Goal: Obtain resource: Download file/media

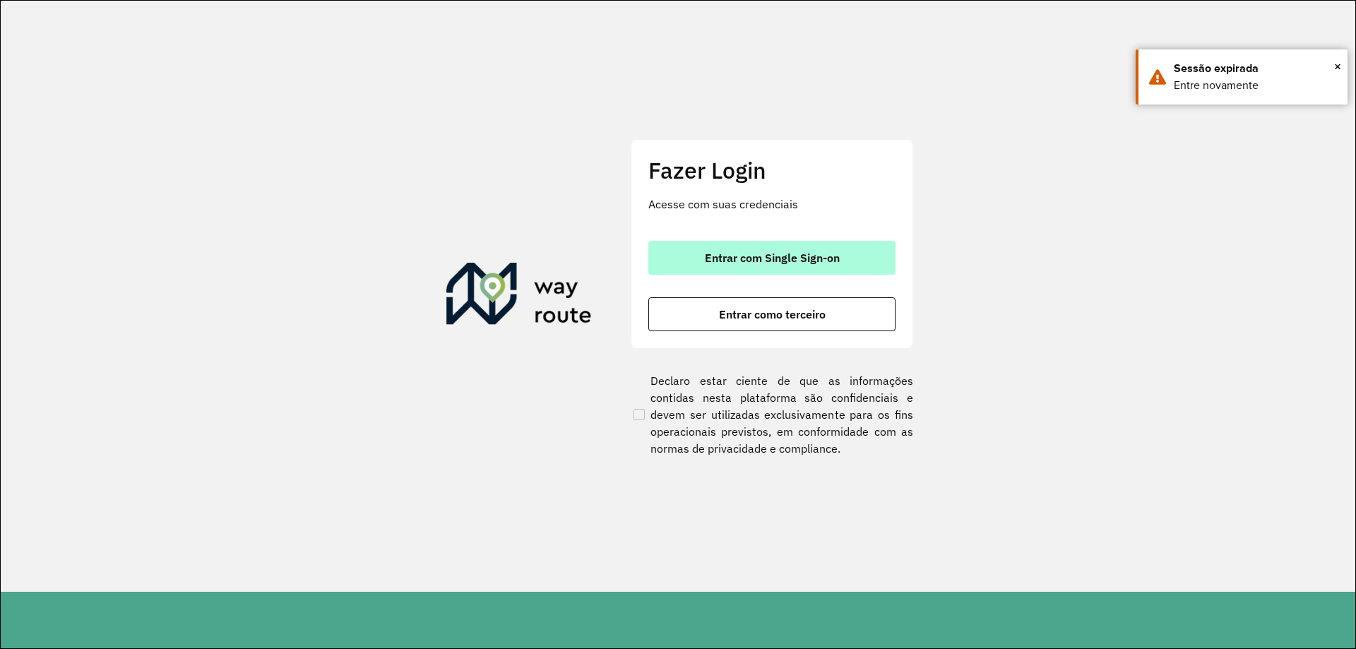
click at [800, 266] on button "Entrar com Single Sign-on" at bounding box center [771, 258] width 247 height 34
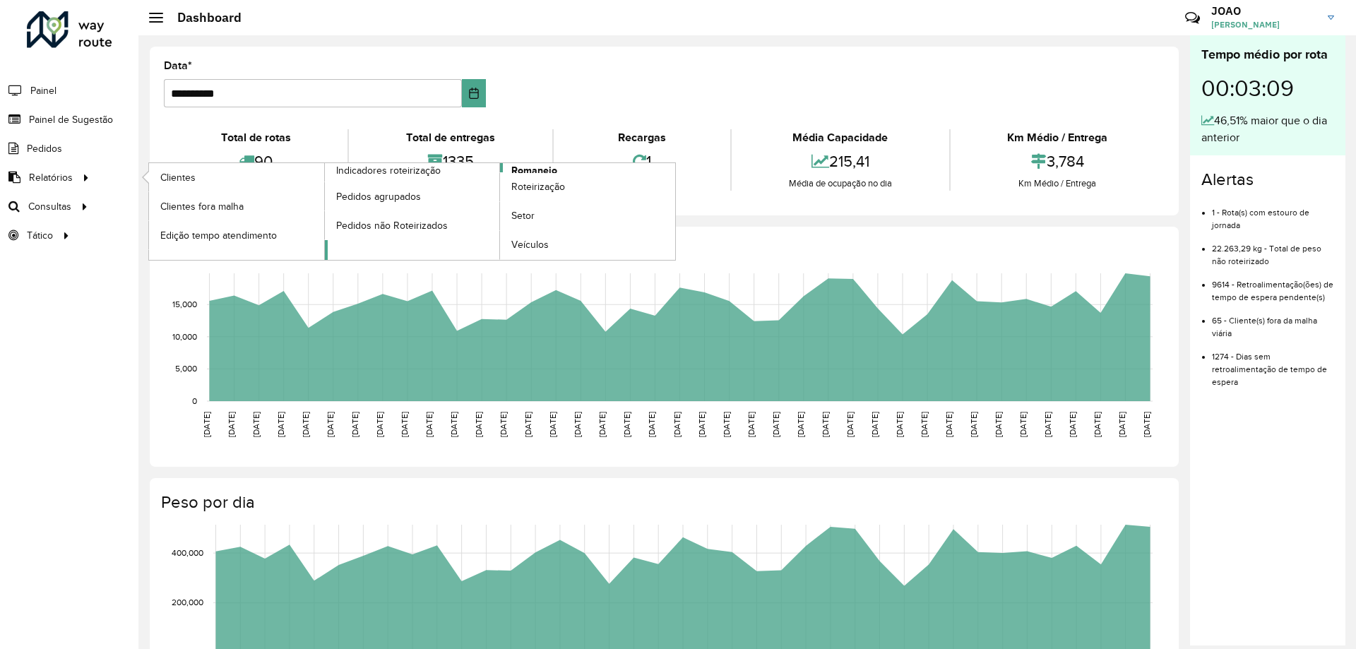
click at [547, 168] on span "Romaneio" at bounding box center [534, 170] width 46 height 15
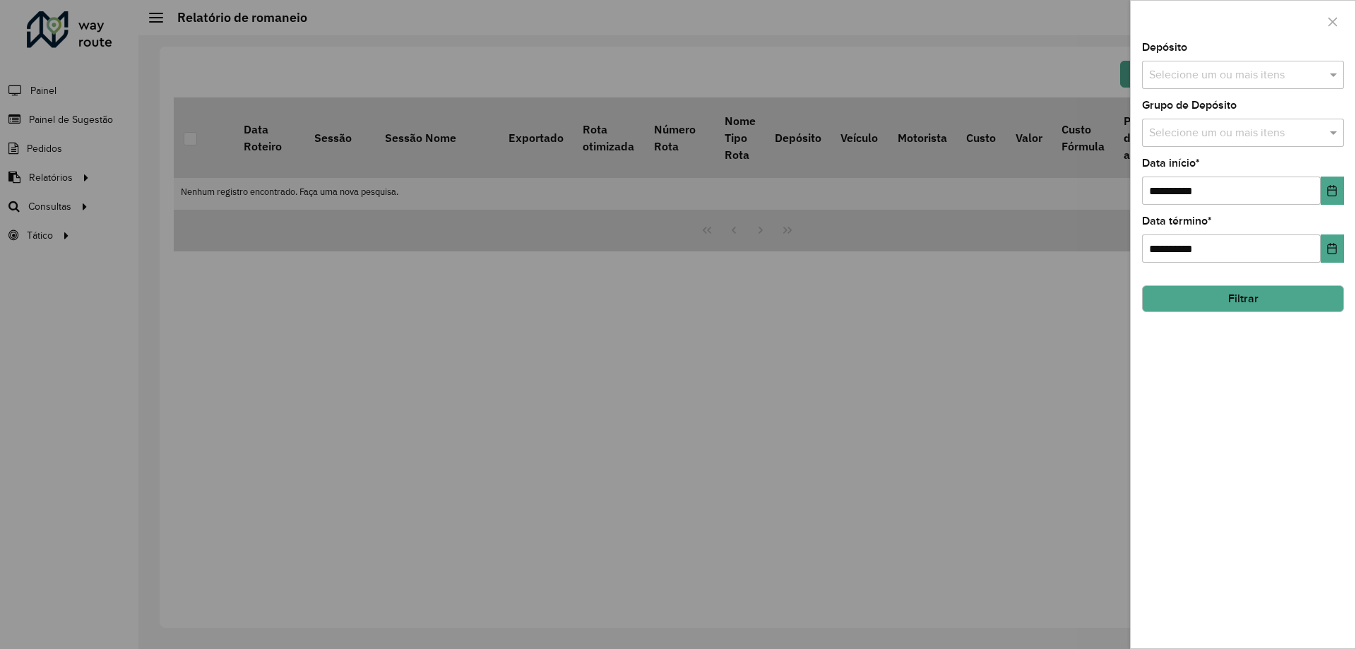
click at [1261, 71] on input "text" at bounding box center [1236, 75] width 181 height 17
click at [1241, 145] on div "CDD Santa Luzia" at bounding box center [1243, 145] width 201 height 24
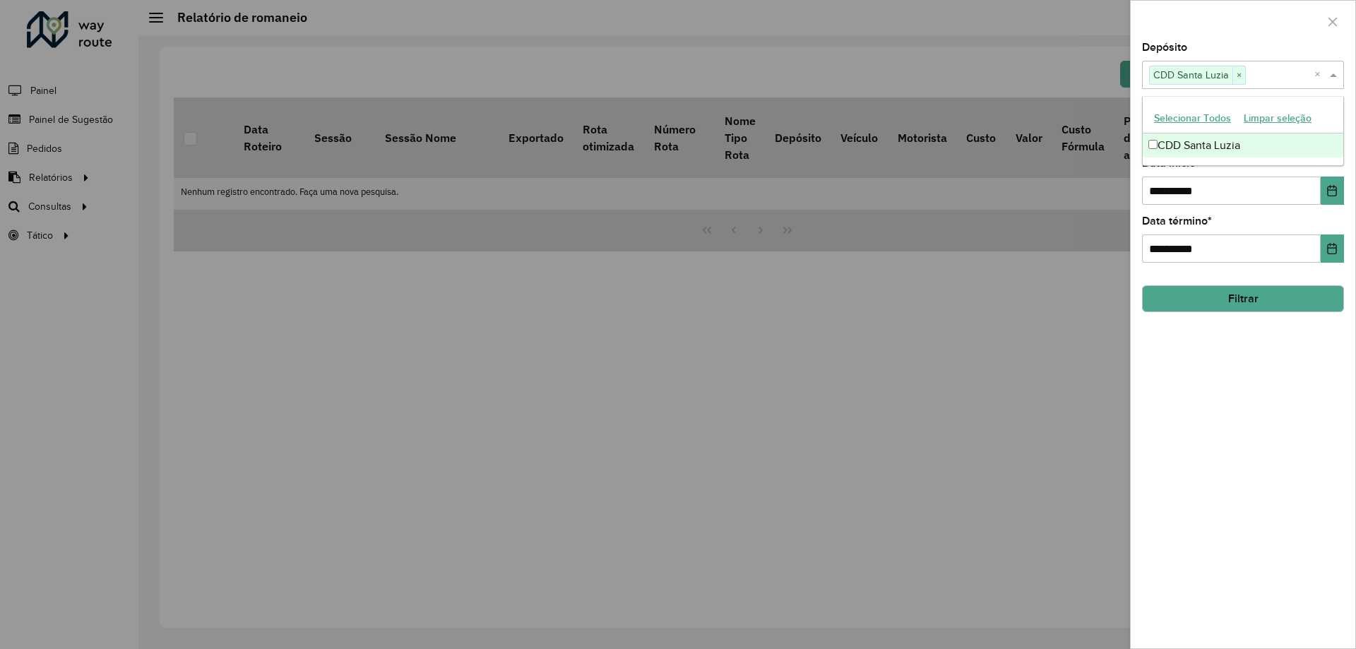
click at [1253, 405] on div "**********" at bounding box center [1243, 345] width 225 height 606
click at [1252, 135] on input "text" at bounding box center [1236, 133] width 181 height 17
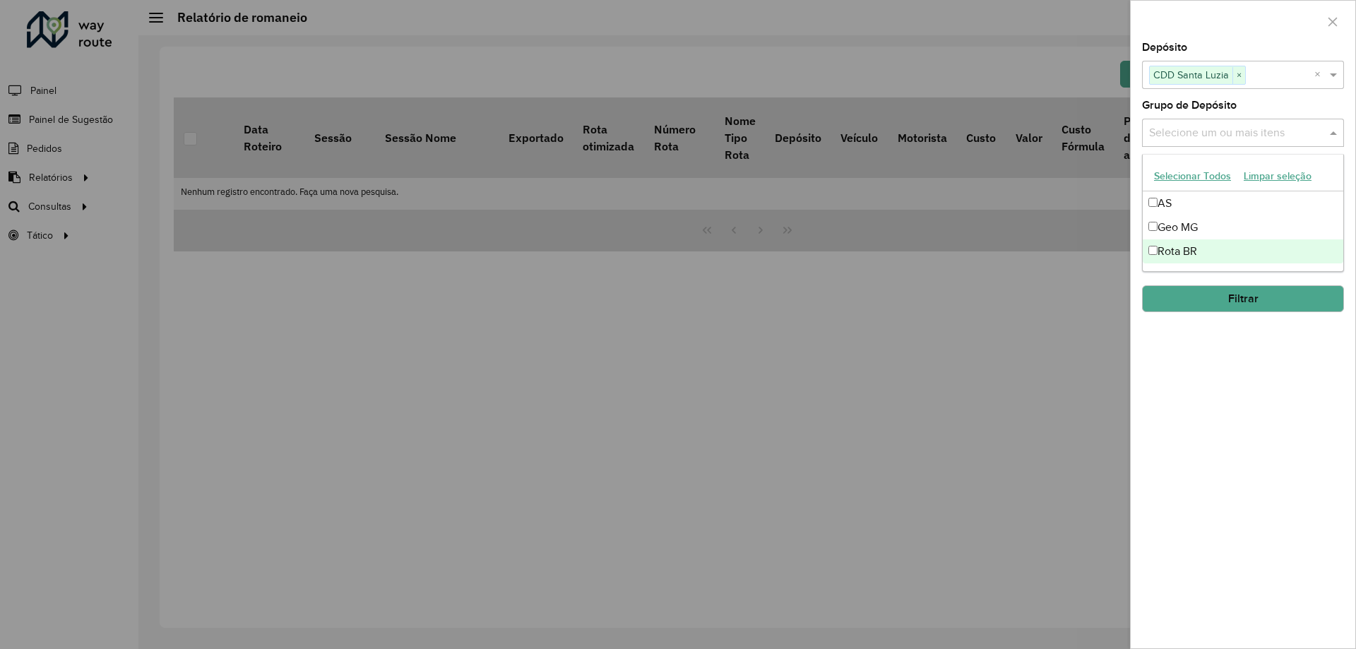
click at [1201, 249] on div "Rota BR" at bounding box center [1243, 251] width 201 height 24
click at [1223, 385] on div "**********" at bounding box center [1243, 345] width 225 height 606
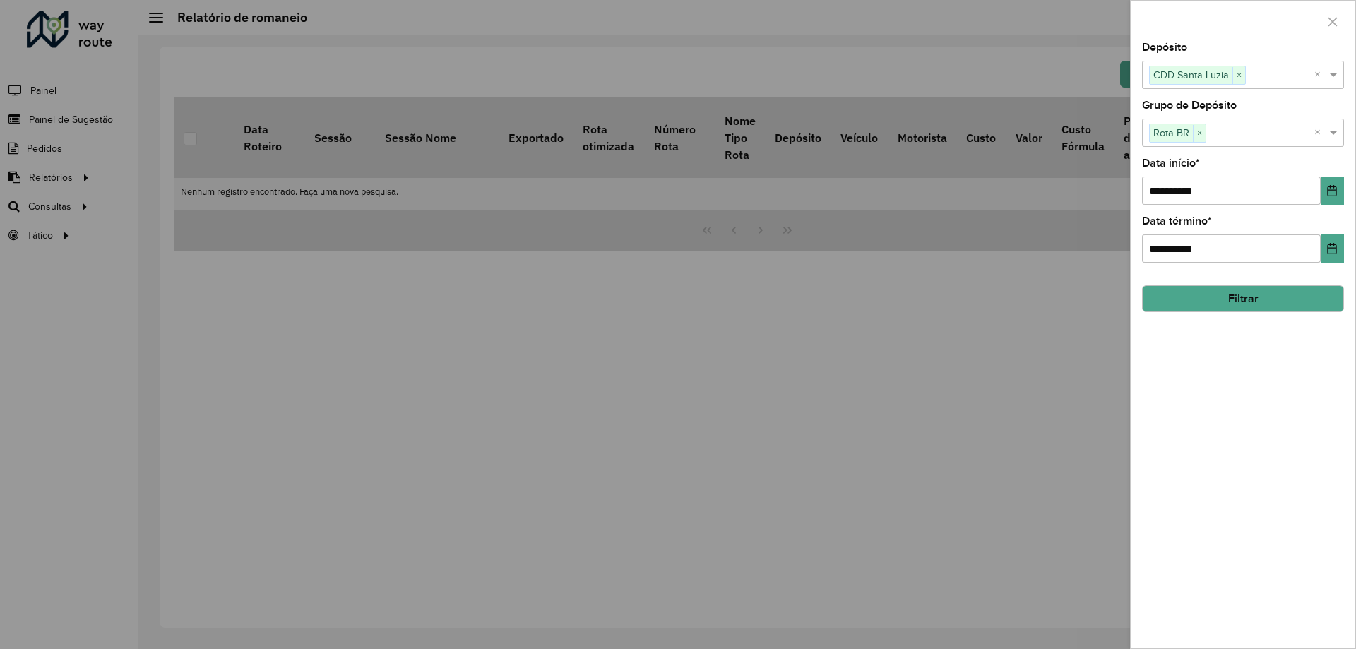
click at [1257, 302] on button "Filtrar" at bounding box center [1243, 298] width 202 height 27
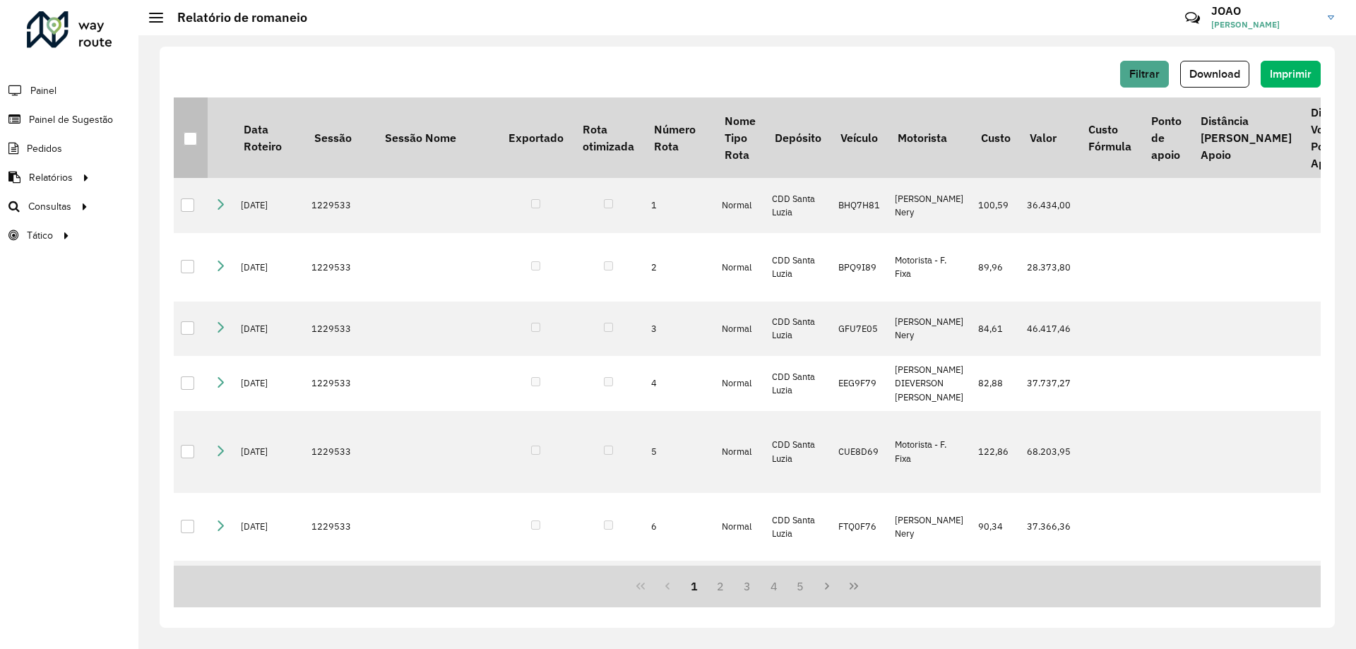
click at [190, 141] on div at bounding box center [190, 138] width 13 height 13
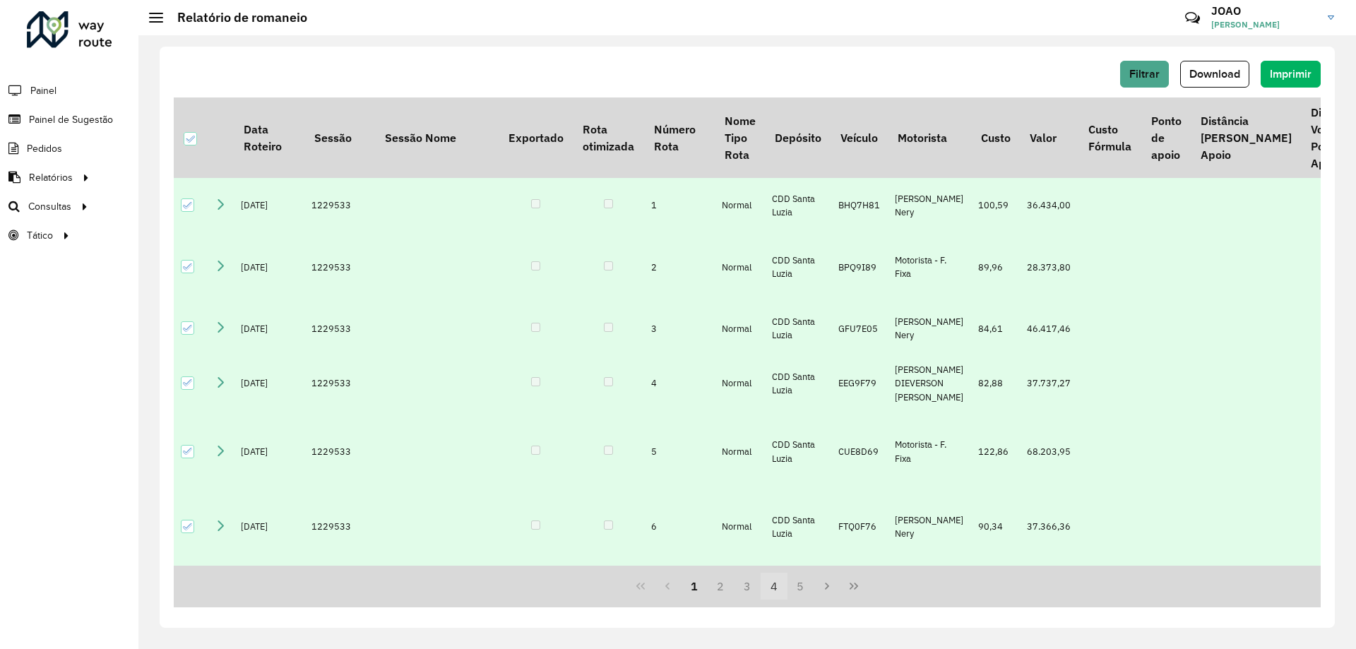
click at [768, 583] on button "4" at bounding box center [774, 586] width 27 height 27
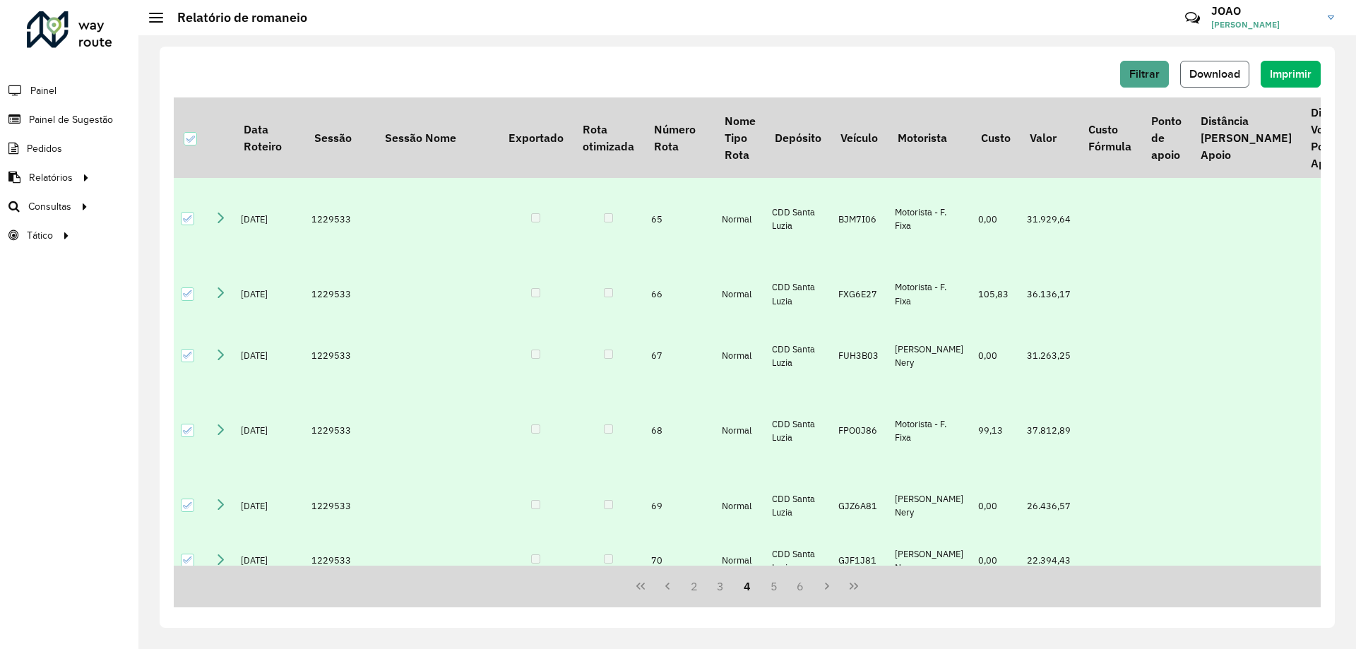
click at [1237, 79] on span "Download" at bounding box center [1214, 74] width 51 height 12
click at [484, 42] on div "Filtrar Download Imprimir Data Roteiro Sessão Sessão Nome Exportado Rota otimiz…" at bounding box center [747, 342] width 1218 height 614
click at [452, 49] on div "Filtrar Download Imprimir Data Roteiro Sessão Sessão Nome Exportado Rota otimiz…" at bounding box center [747, 337] width 1175 height 581
